Goal: Browse casually: Explore the website without a specific task or goal

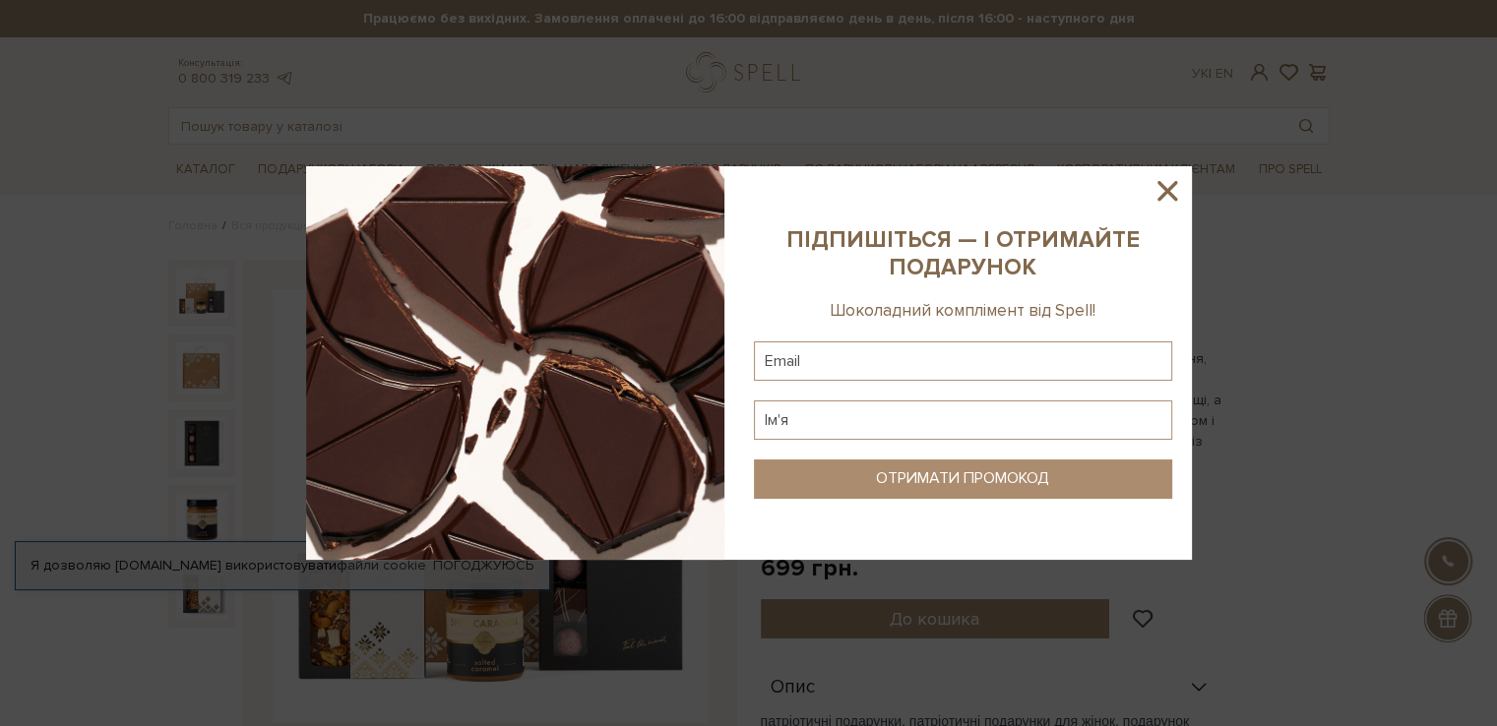
click at [1175, 186] on icon at bounding box center [1166, 190] width 33 height 33
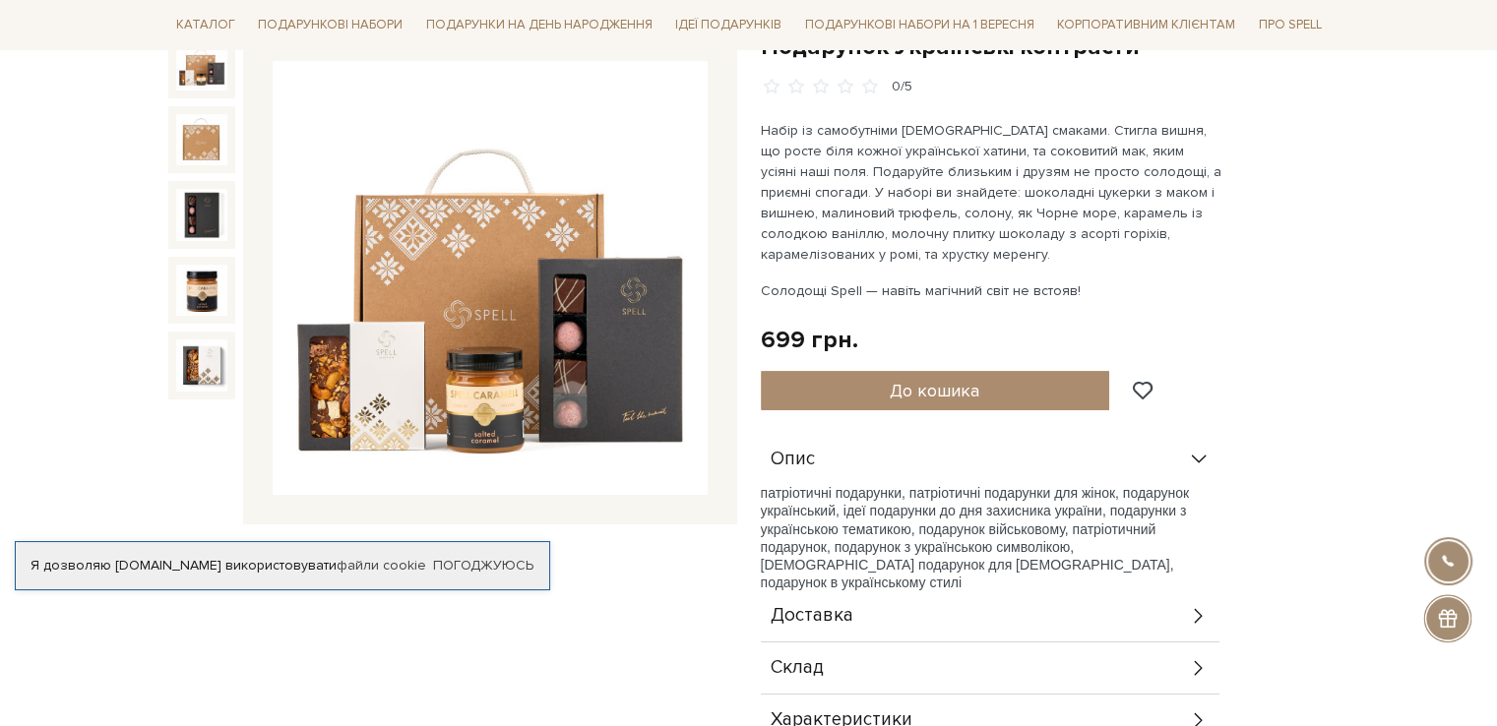
scroll to position [197, 0]
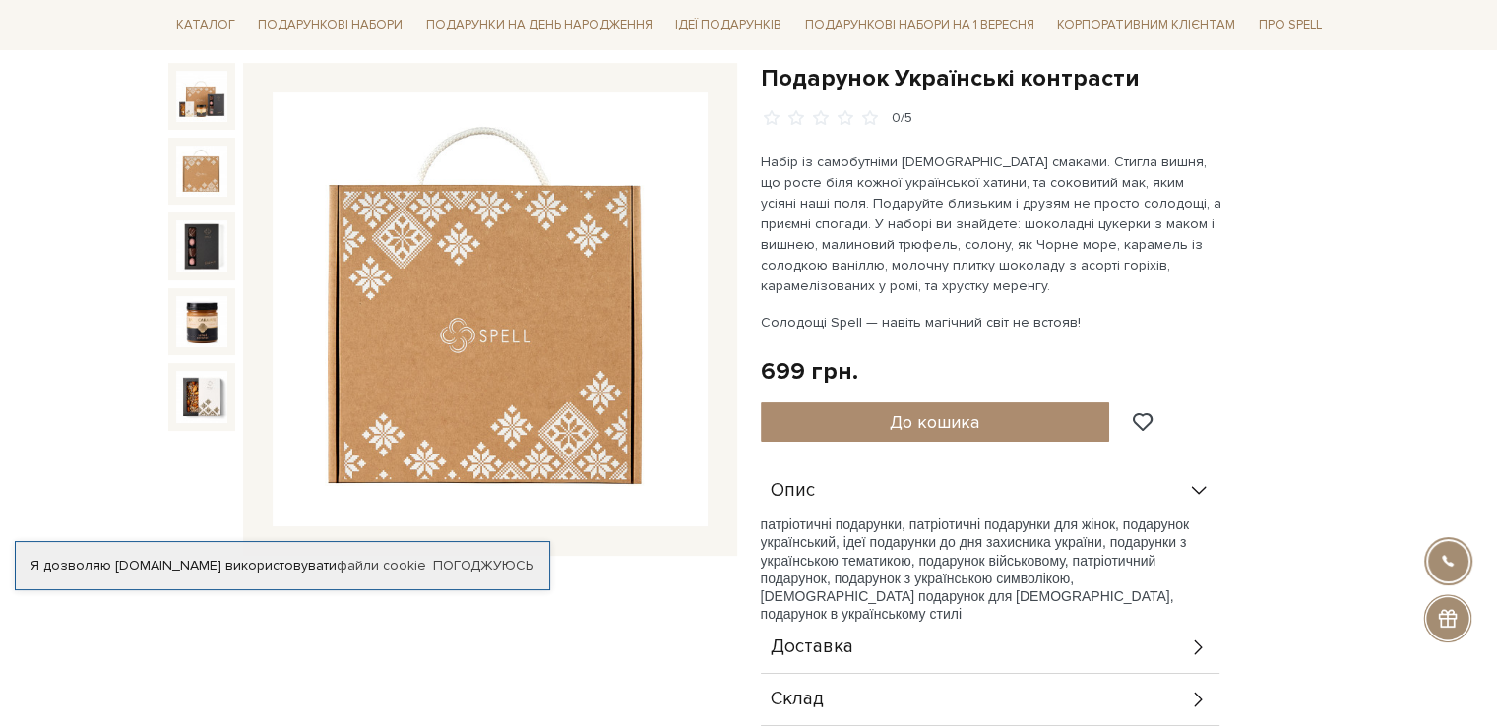
click at [198, 178] on img at bounding box center [201, 171] width 51 height 51
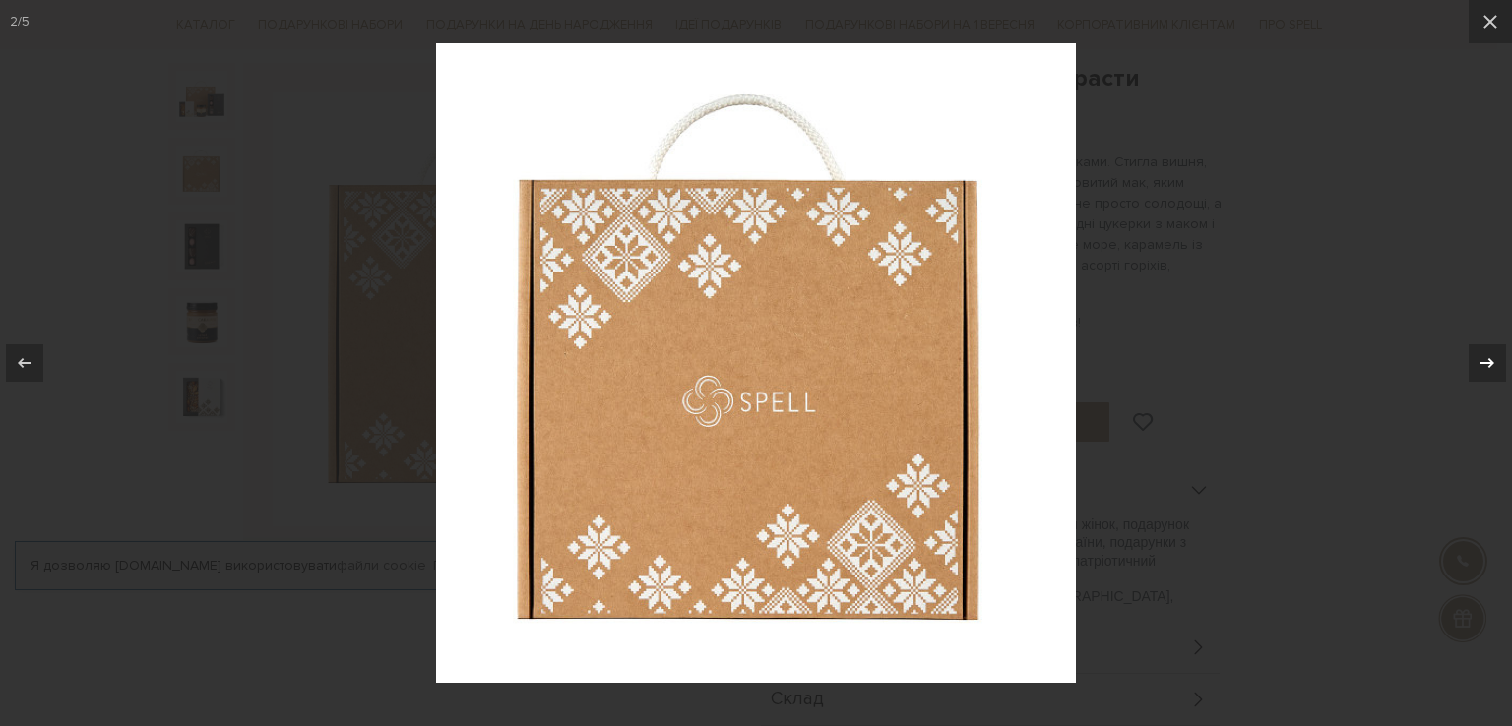
click at [1496, 356] on icon at bounding box center [1487, 363] width 24 height 24
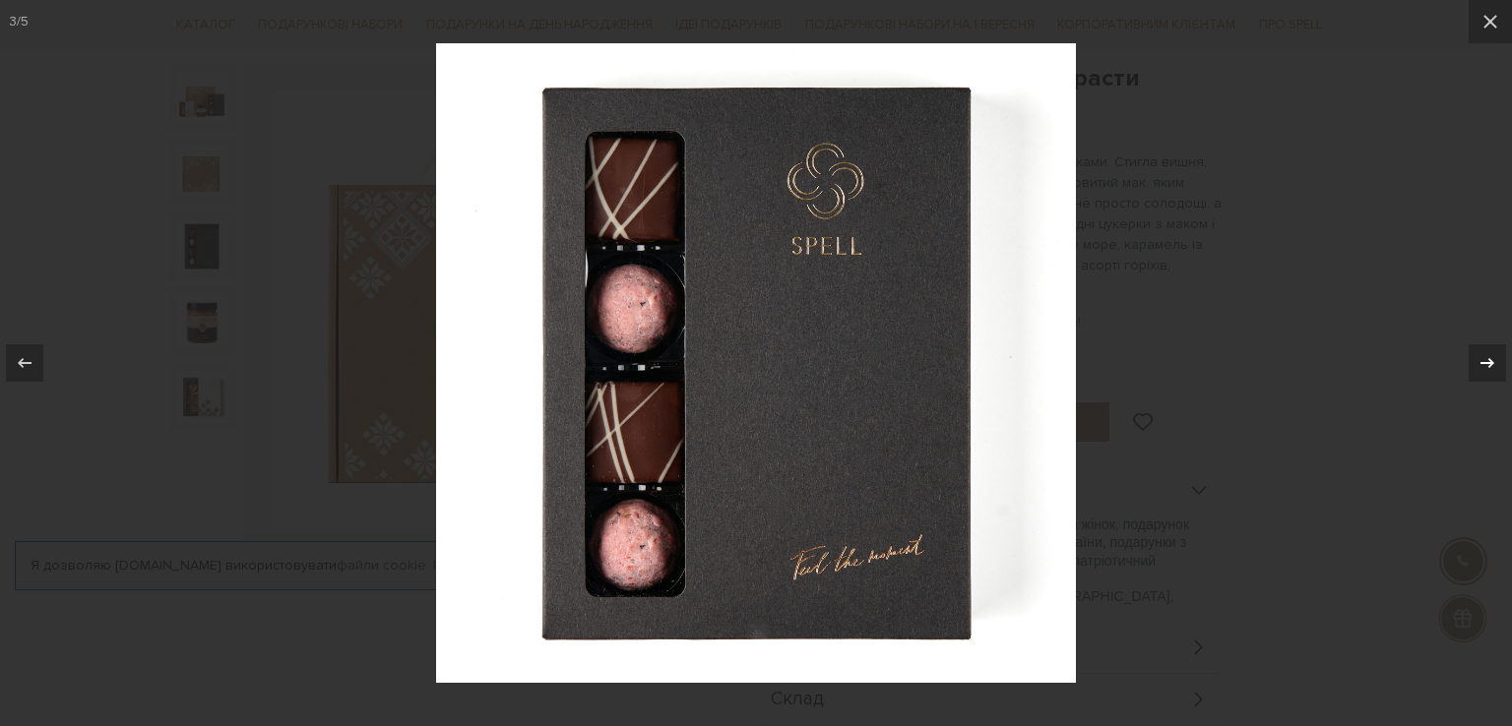
click at [1496, 356] on icon at bounding box center [1487, 363] width 24 height 24
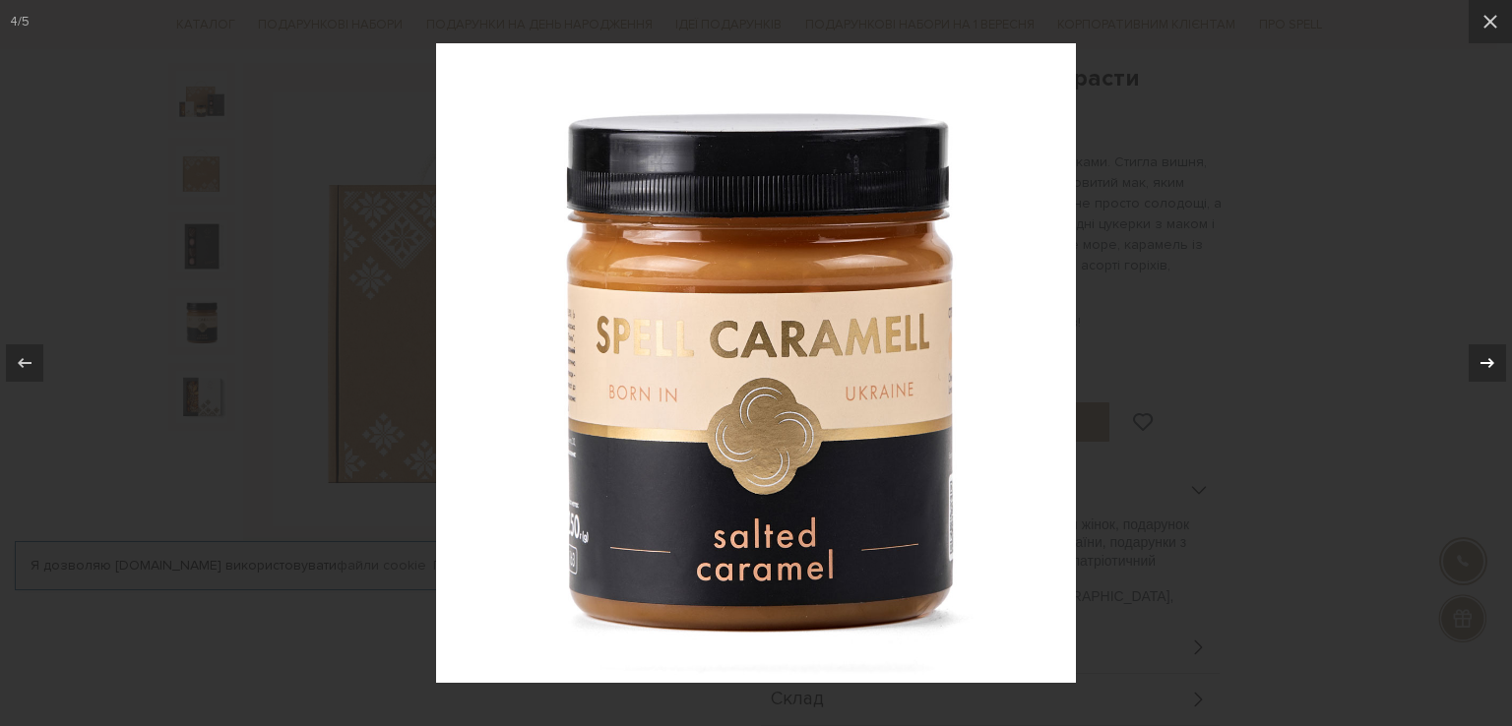
click at [1496, 356] on icon at bounding box center [1487, 363] width 24 height 24
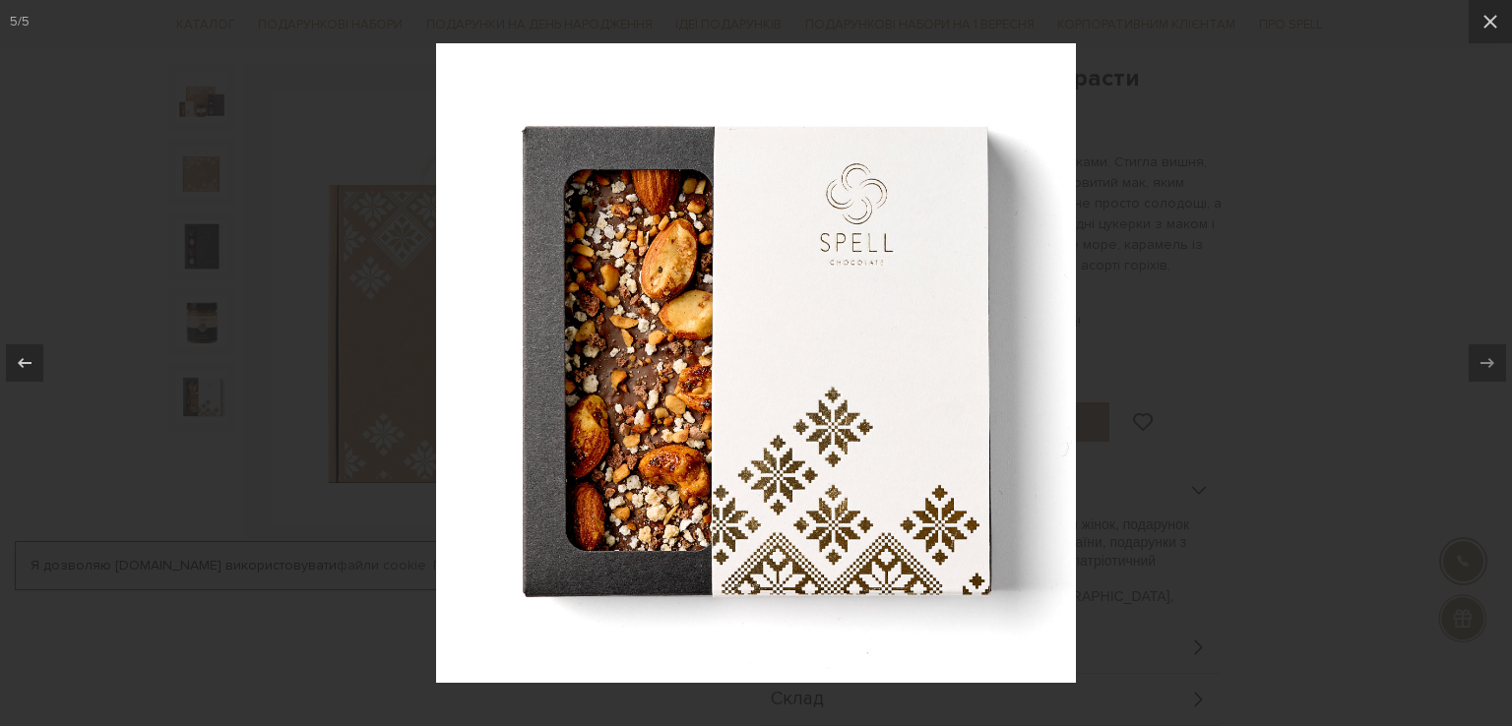
drag, startPoint x: 1490, startPoint y: 29, endPoint x: 1182, endPoint y: 139, distance: 327.2
click at [1488, 29] on icon at bounding box center [1490, 22] width 24 height 24
